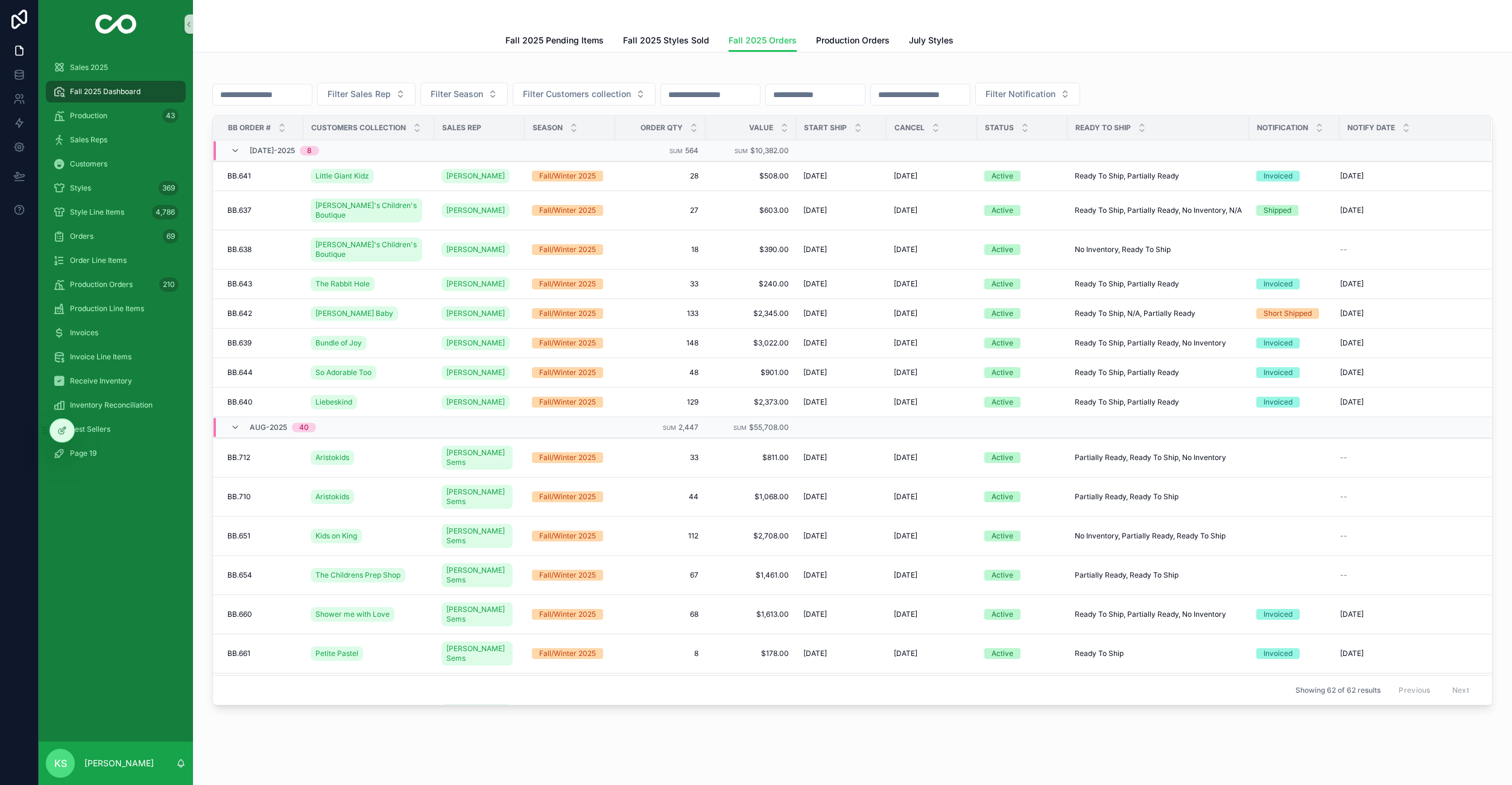
scroll to position [213, 0]
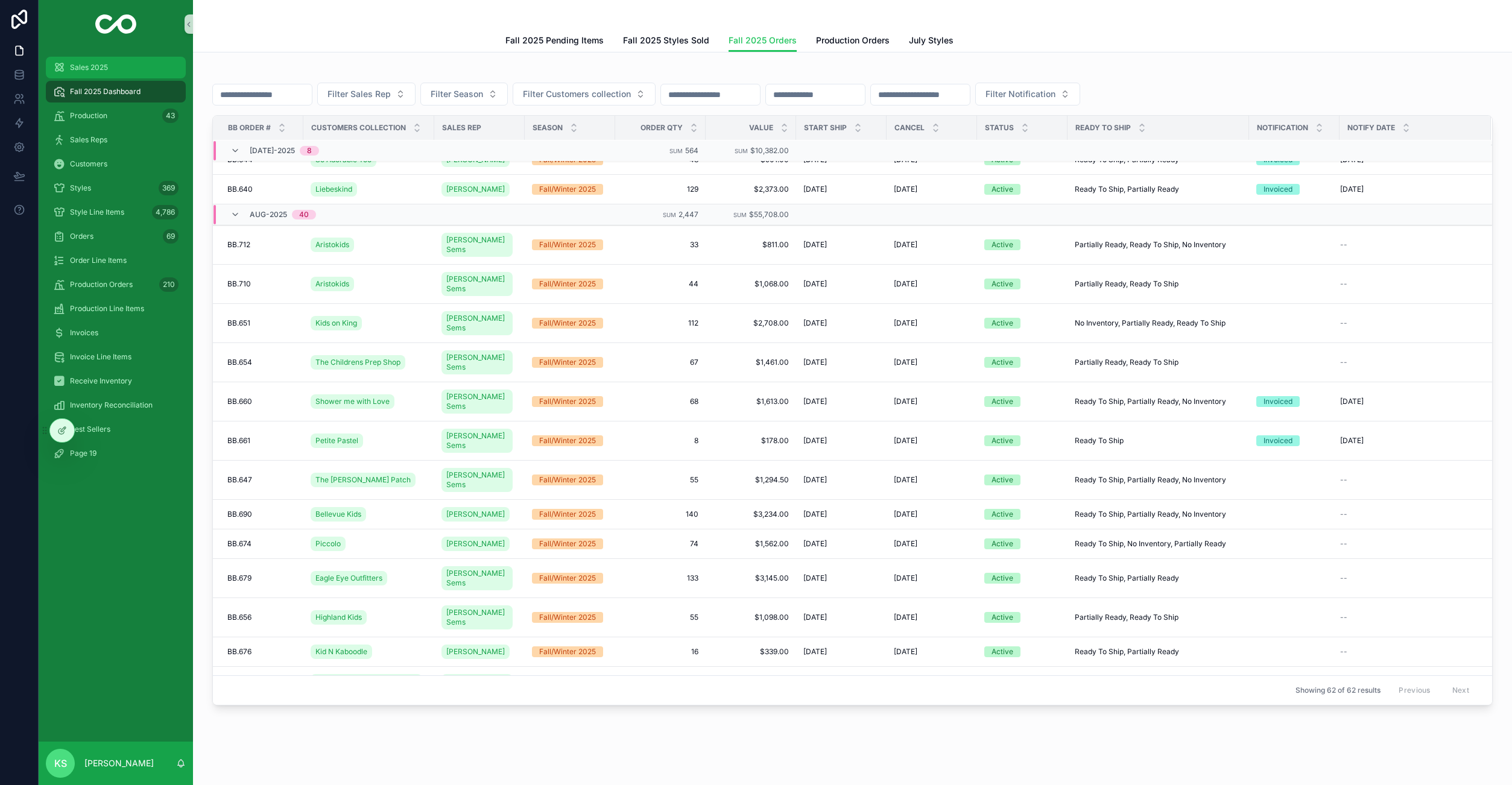
click at [75, 66] on span "Sales 2025" at bounding box center [89, 67] width 38 height 10
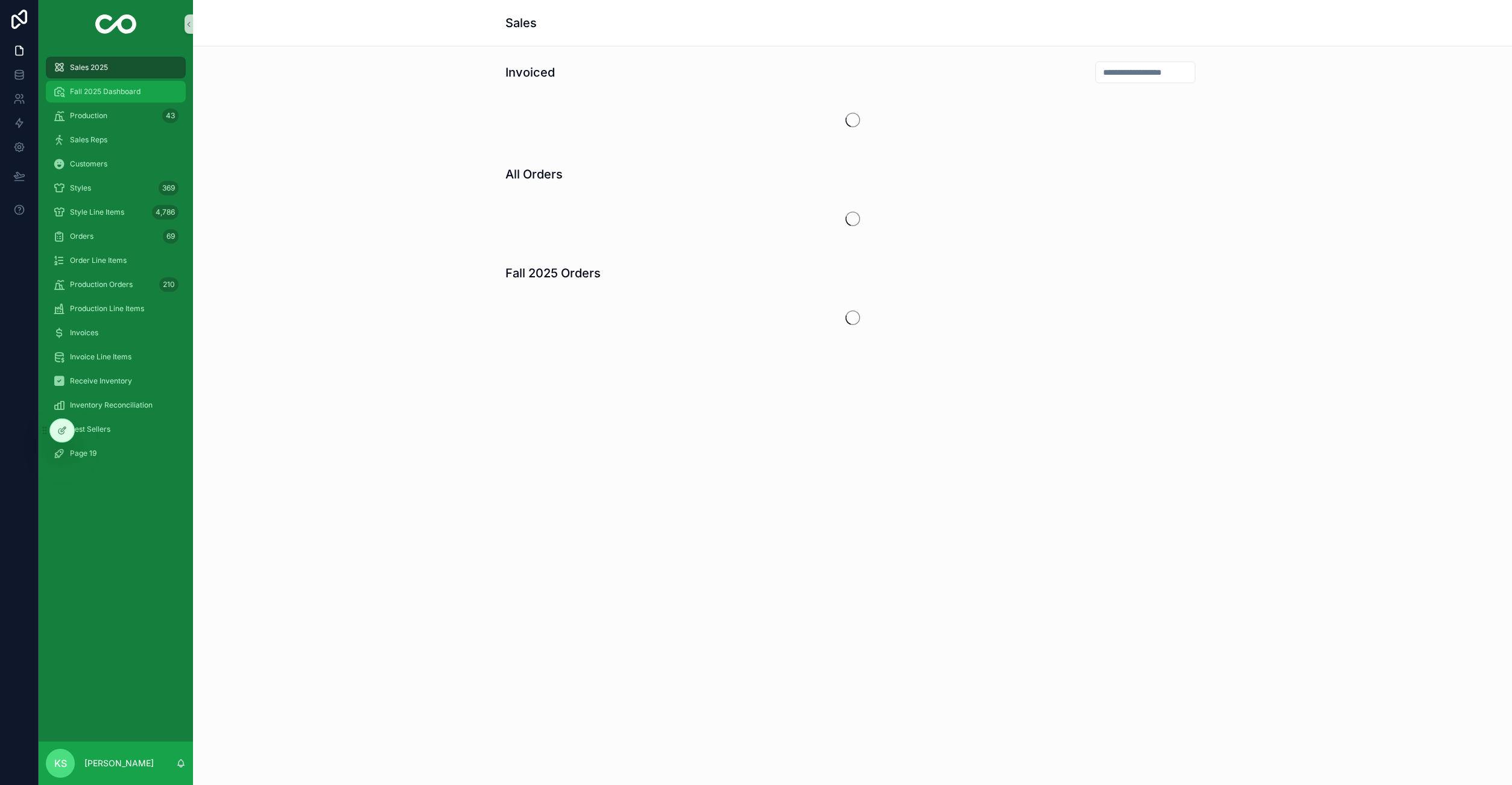
click at [88, 87] on span "Fall 2025 Dashboard" at bounding box center [106, 92] width 70 height 10
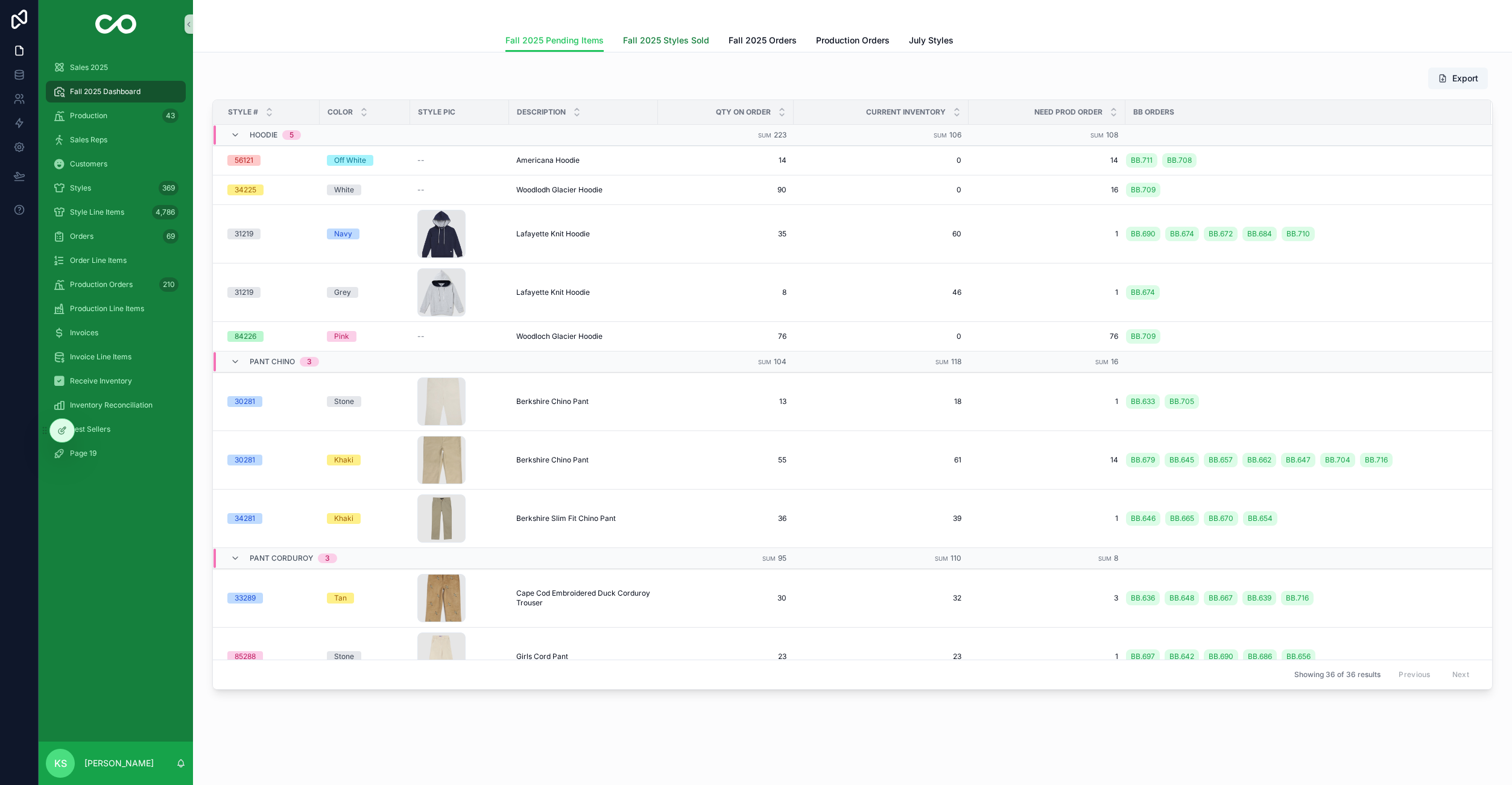
click at [688, 40] on span "Fall 2025 Styles Sold" at bounding box center [666, 40] width 86 height 12
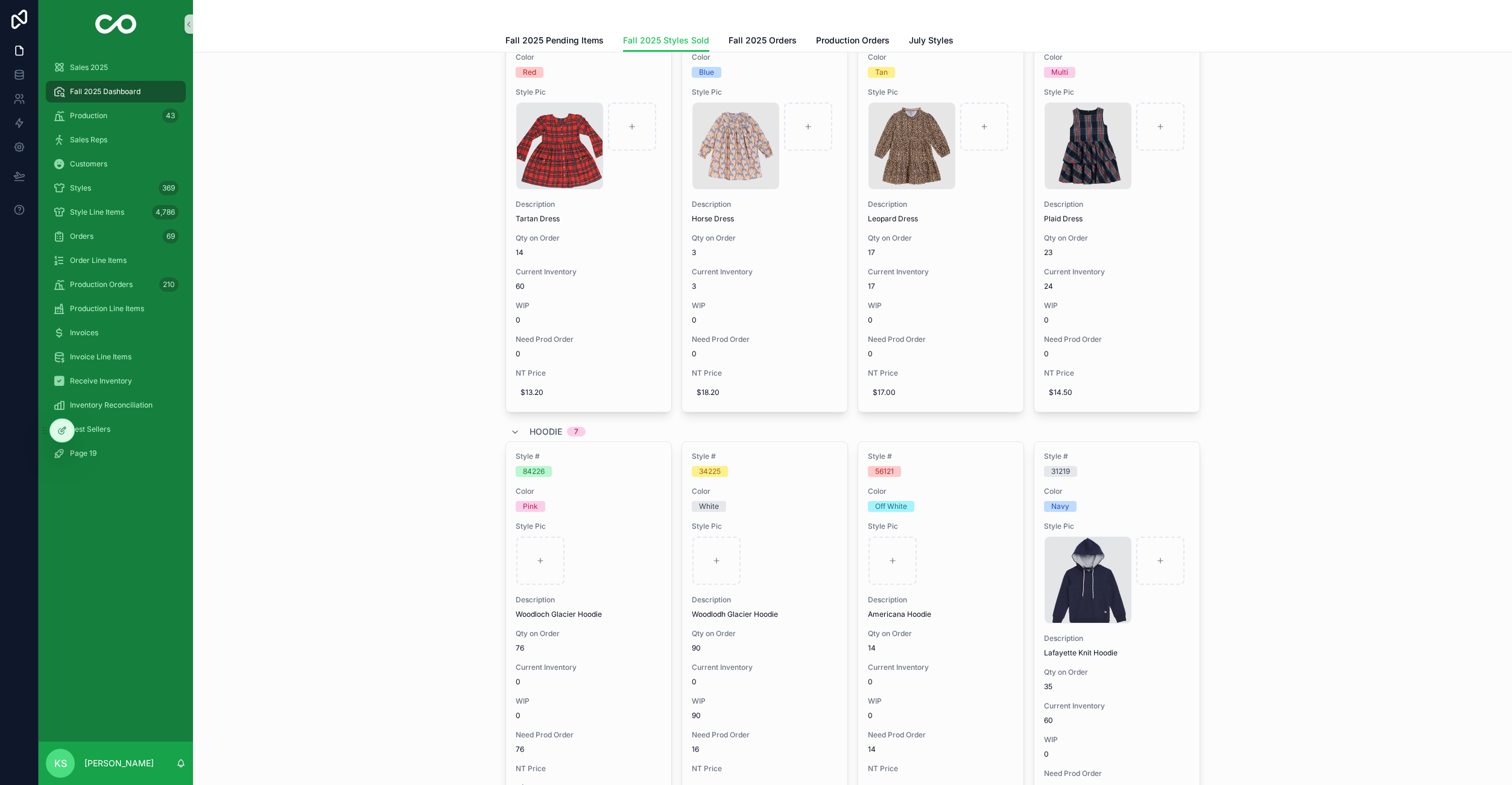
scroll to position [548, 0]
click at [775, 38] on span "Fall 2025 Orders" at bounding box center [763, 40] width 68 height 12
